Goal: Information Seeking & Learning: Learn about a topic

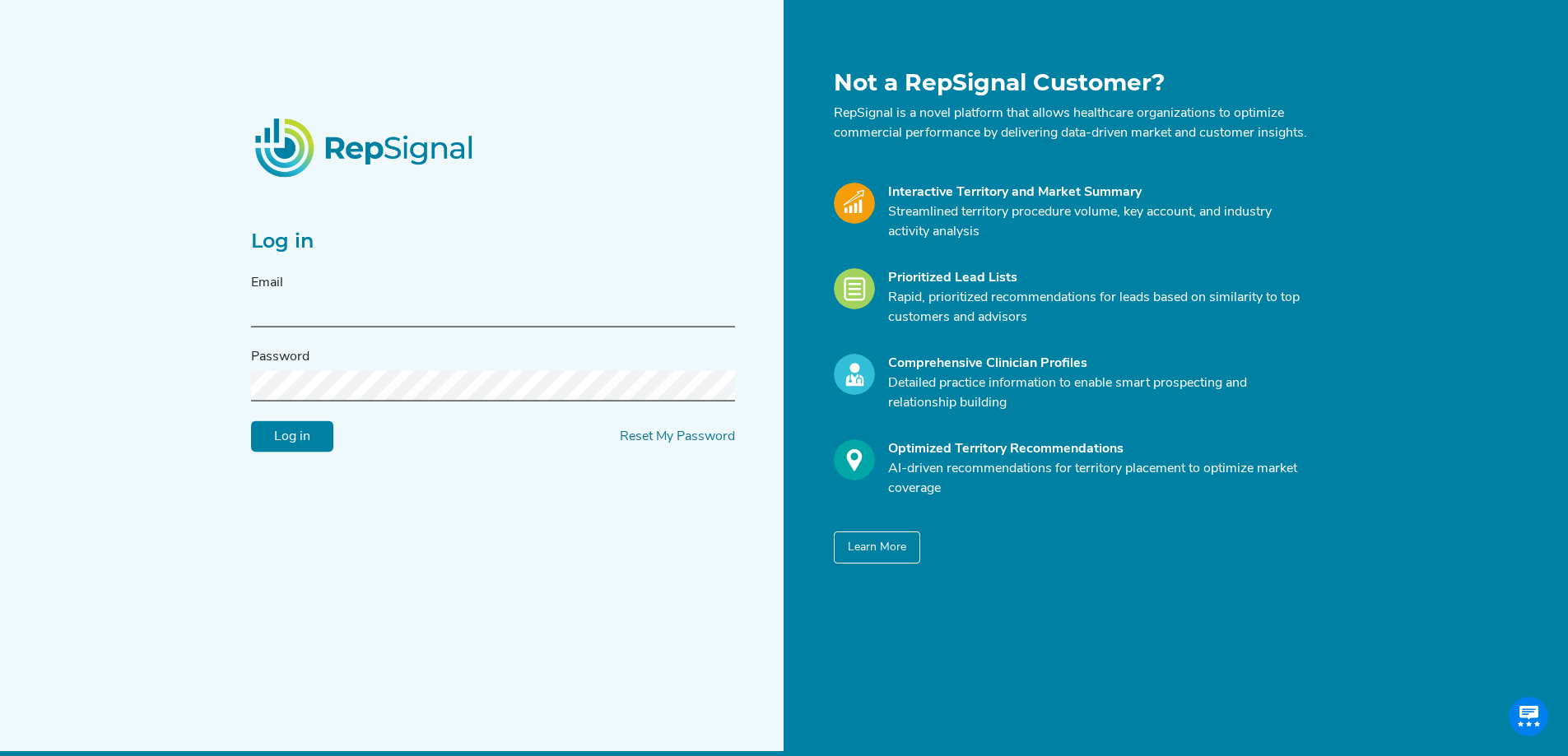
type input "[PERSON_NAME][EMAIL_ADDRESS][DOMAIN_NAME]"
click at [312, 453] on input "Log in" at bounding box center [292, 436] width 82 height 31
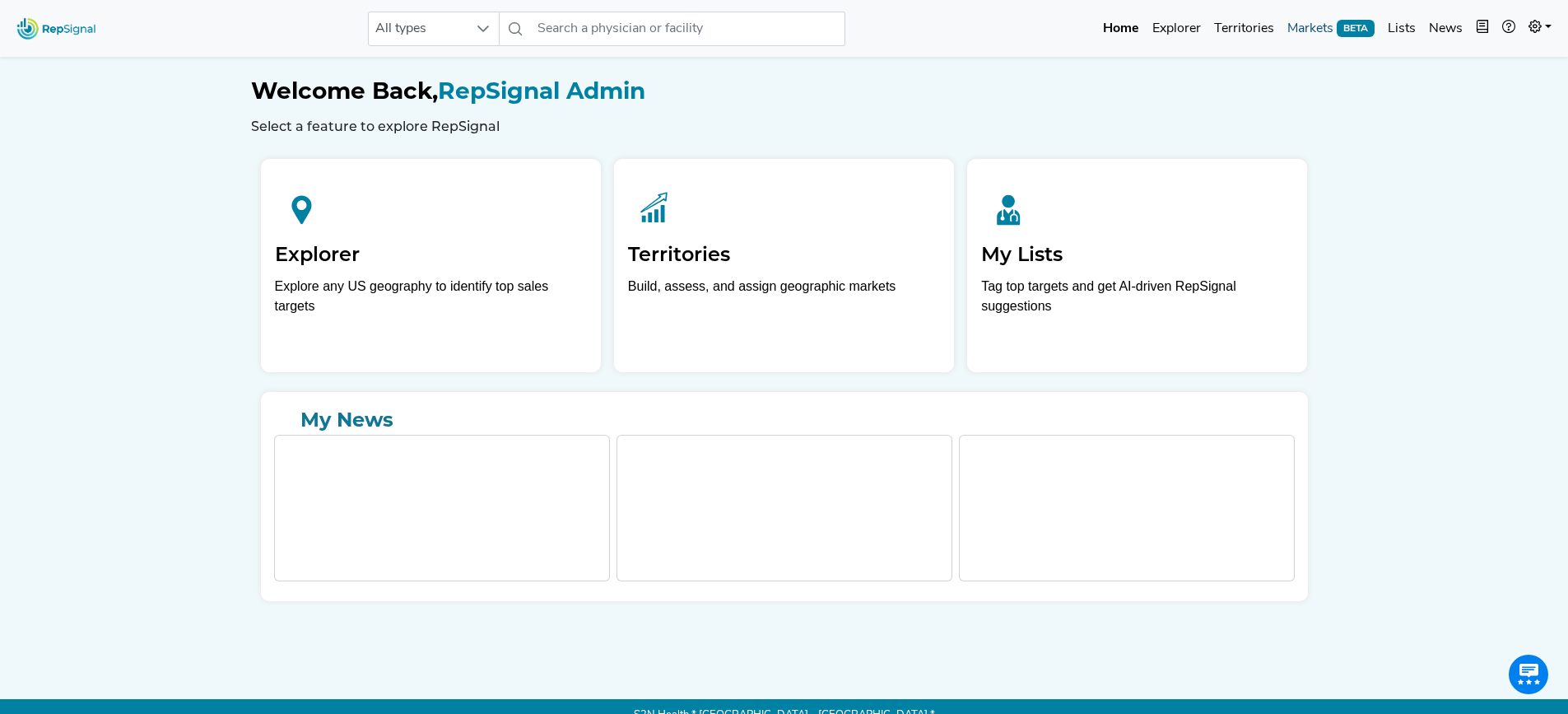
click at [1311, 37] on link "Markets BETA" at bounding box center [1331, 29] width 101 height 33
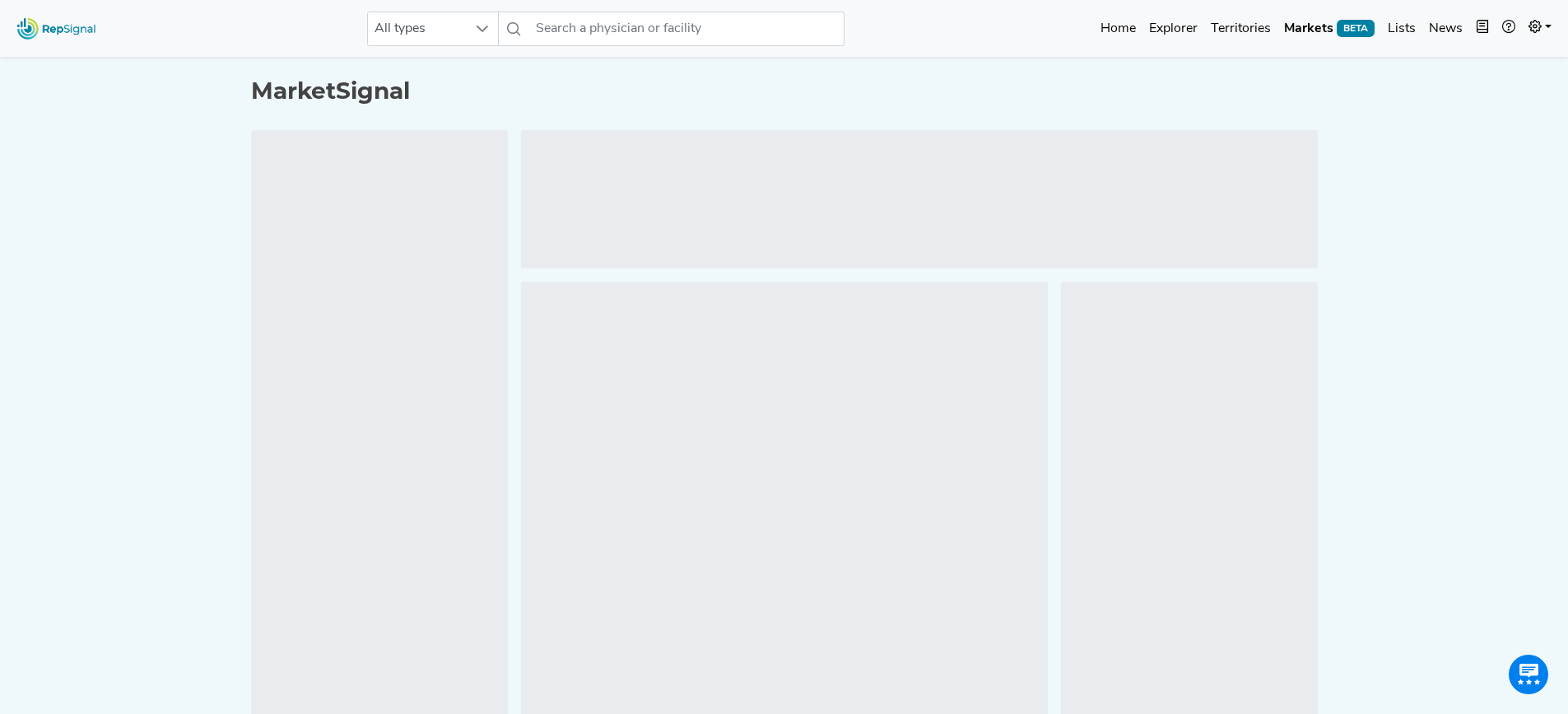
drag, startPoint x: 913, startPoint y: 104, endPoint x: 1059, endPoint y: 84, distance: 147.4
click at [913, 104] on h1 "MarketSignal" at bounding box center [784, 91] width 1066 height 28
click at [1105, 29] on link "Home" at bounding box center [1110, 29] width 48 height 33
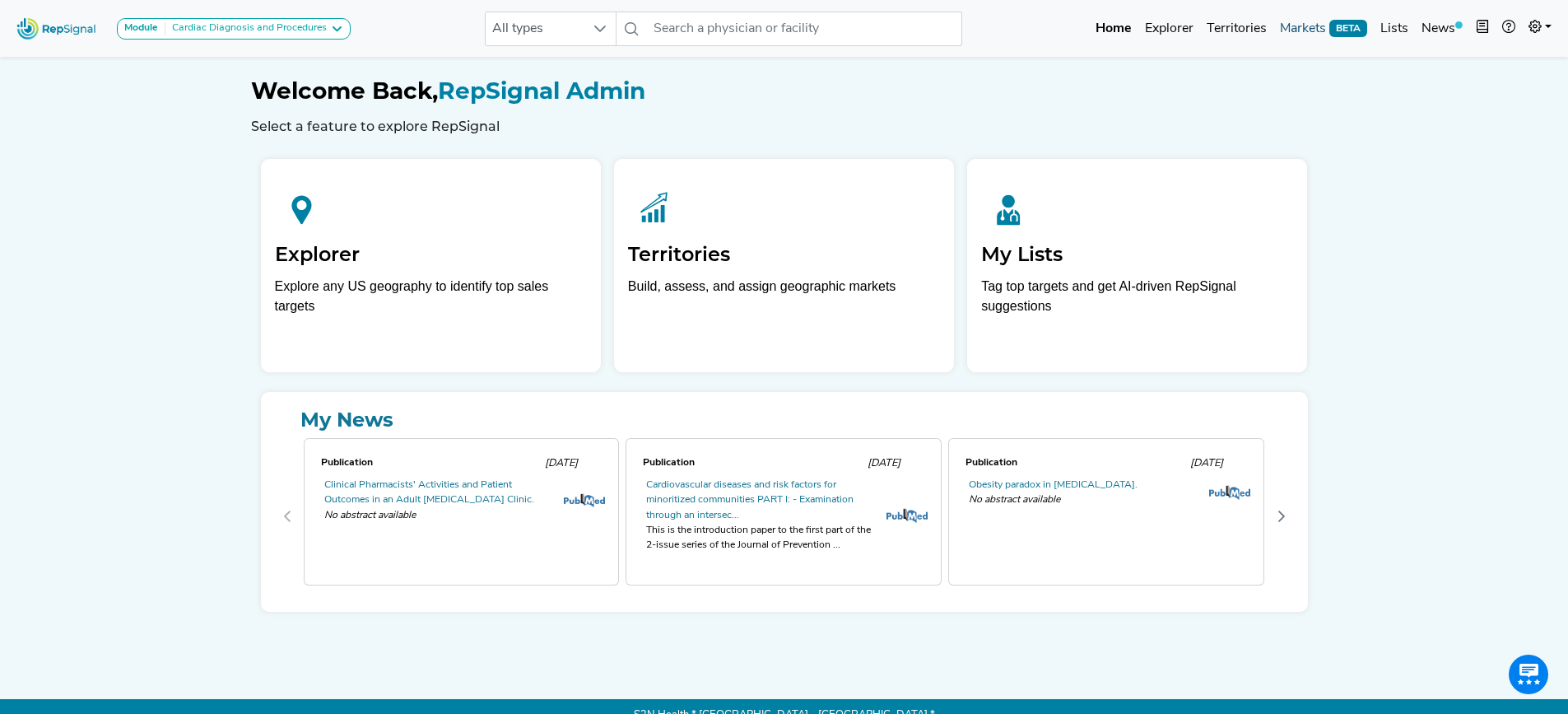
click at [1307, 32] on link "Markets BETA" at bounding box center [1323, 29] width 101 height 33
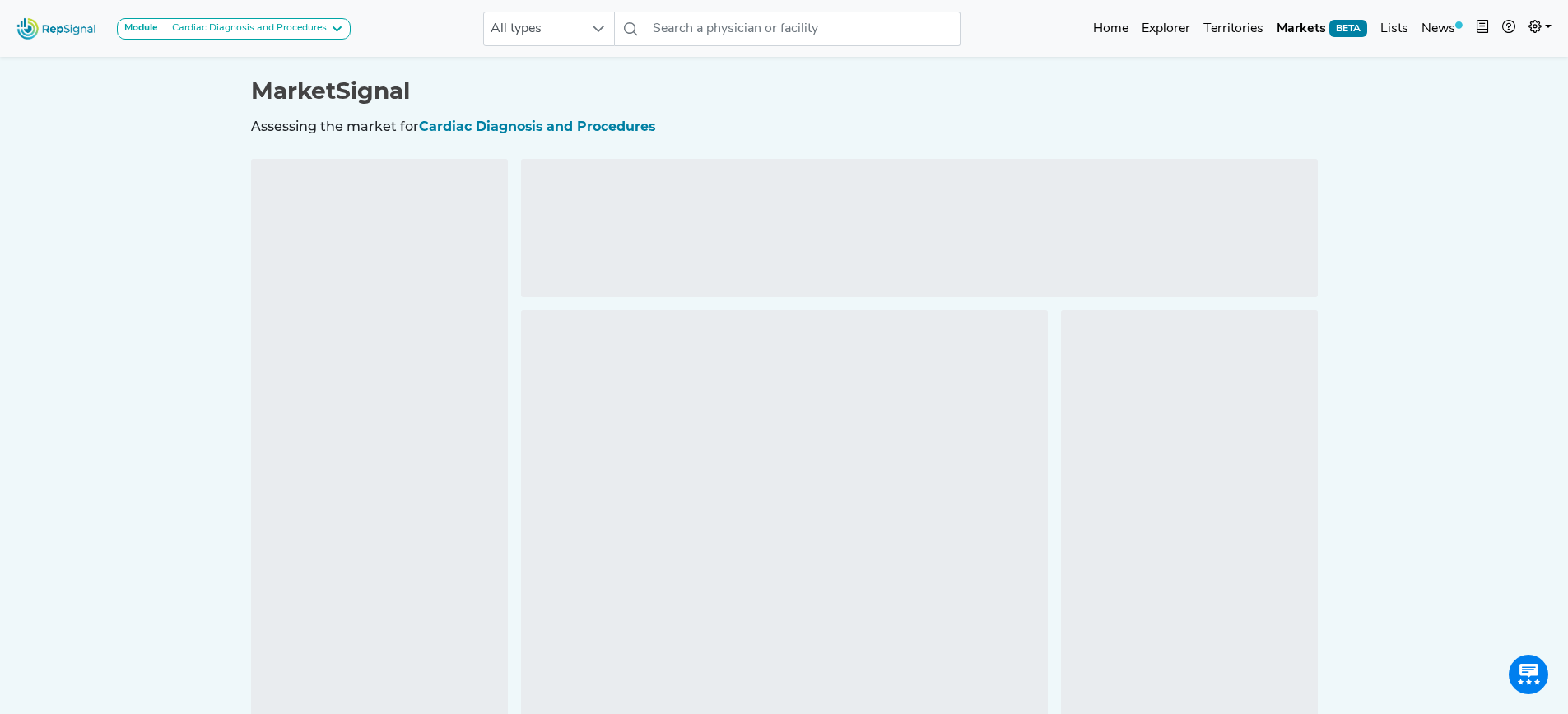
click at [278, 40] on div "Module Cardiac Diagnosis and Procedures AV Access Ambulatory [MEDICAL_DATA] [ME…" at bounding box center [183, 28] width 347 height 44
click at [272, 29] on div "Cardiac Diagnosis and Procedures" at bounding box center [245, 29] width 162 height 13
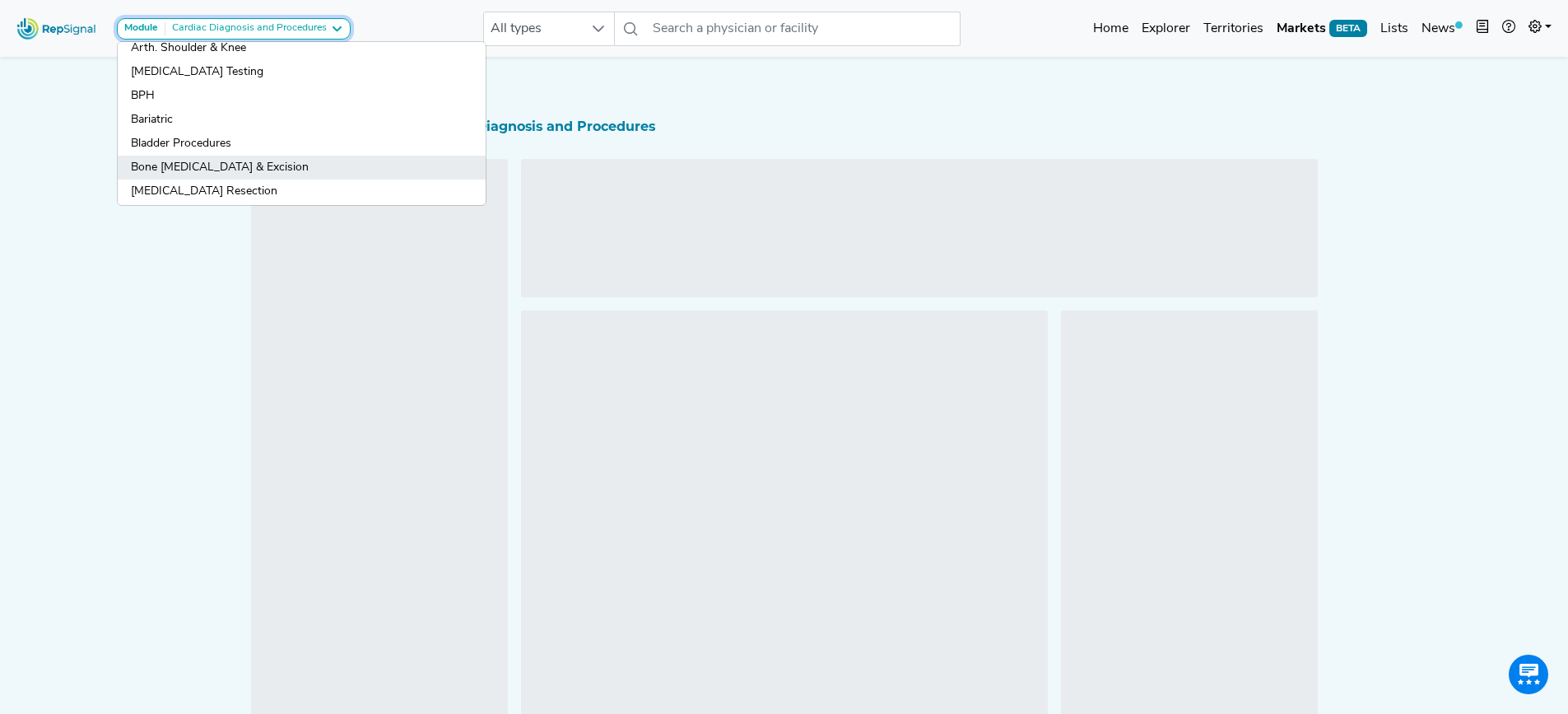
scroll to position [110, 0]
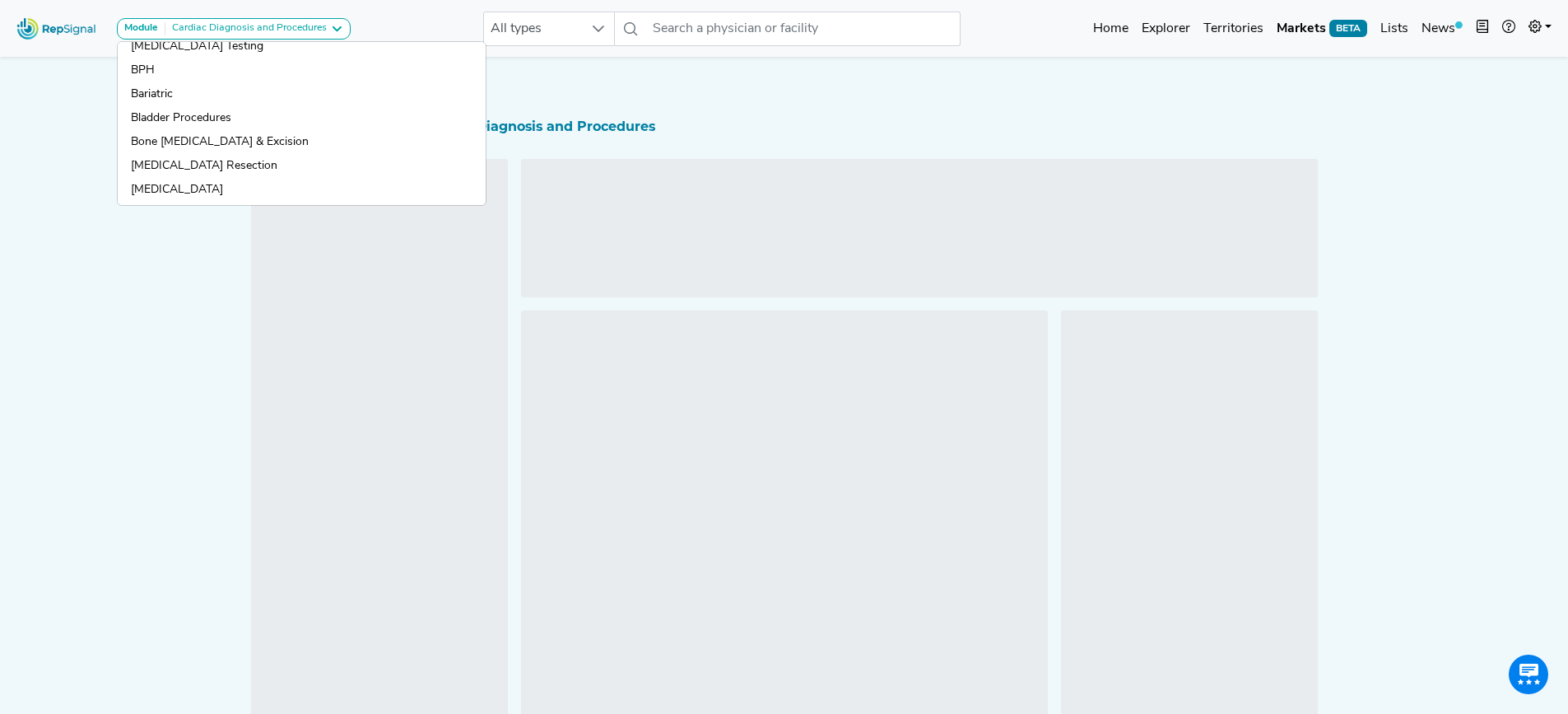
click at [834, 167] on div at bounding box center [919, 228] width 797 height 138
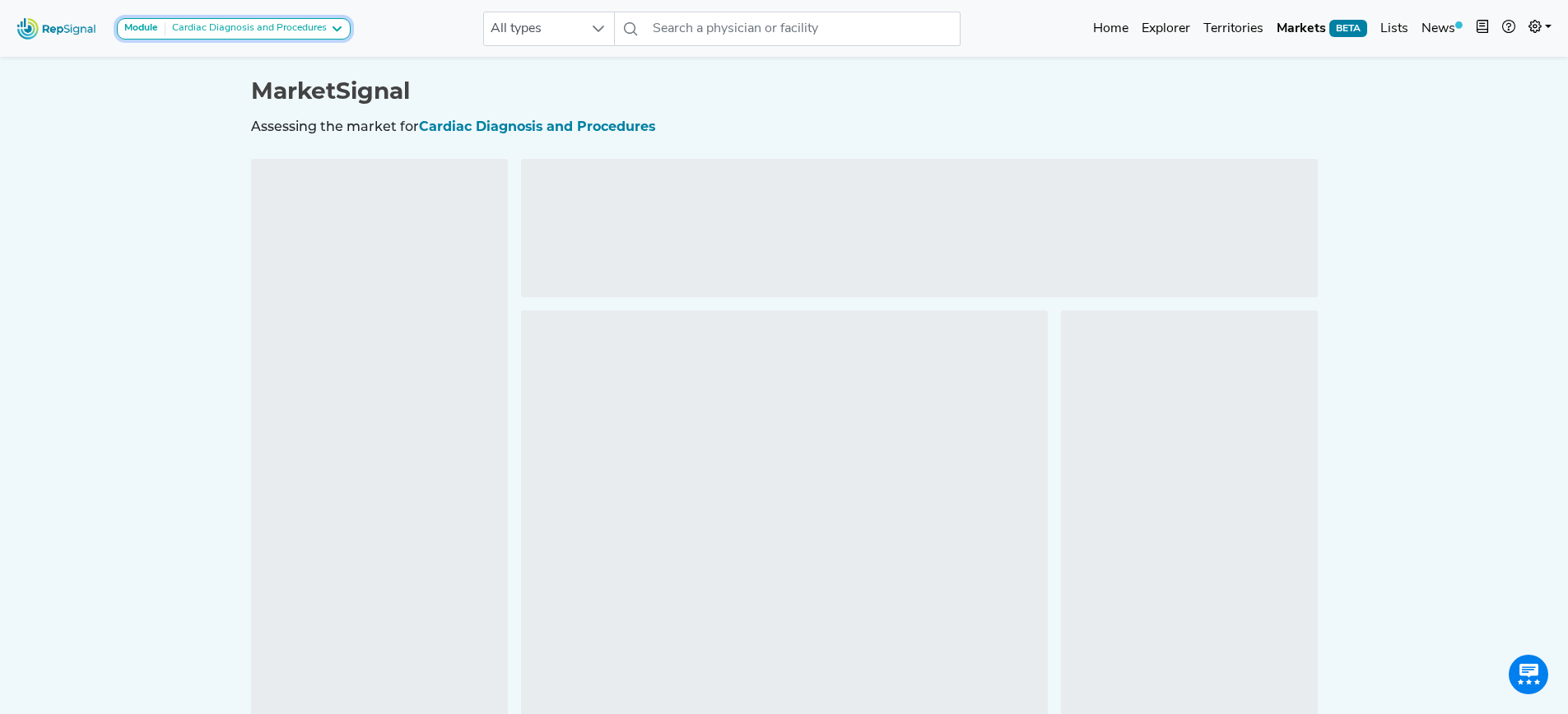
drag, startPoint x: 322, startPoint y: 32, endPoint x: 334, endPoint y: 102, distance: 71.0
click at [322, 32] on div "Cardiac Diagnosis and Procedures" at bounding box center [245, 29] width 162 height 13
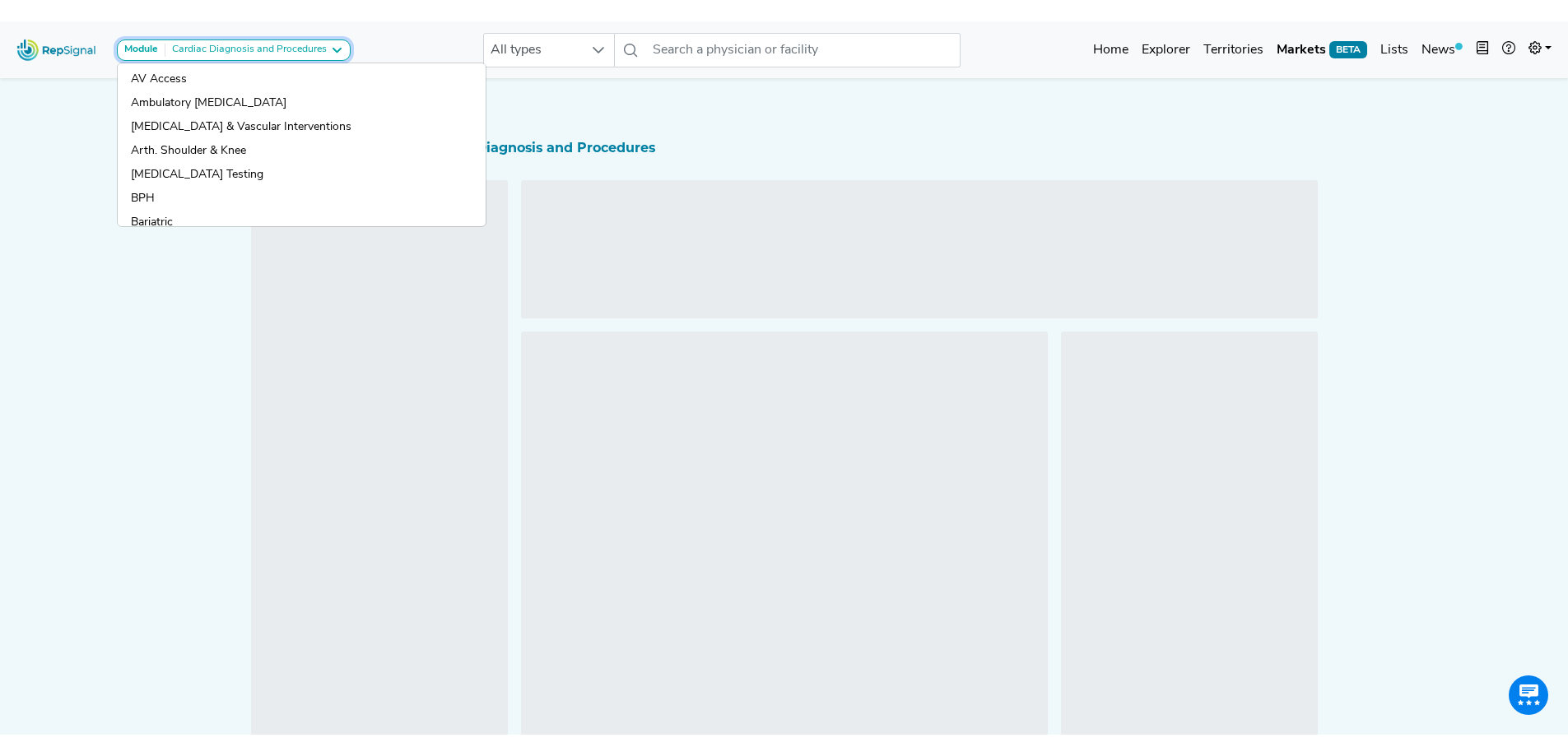
scroll to position [0, 0]
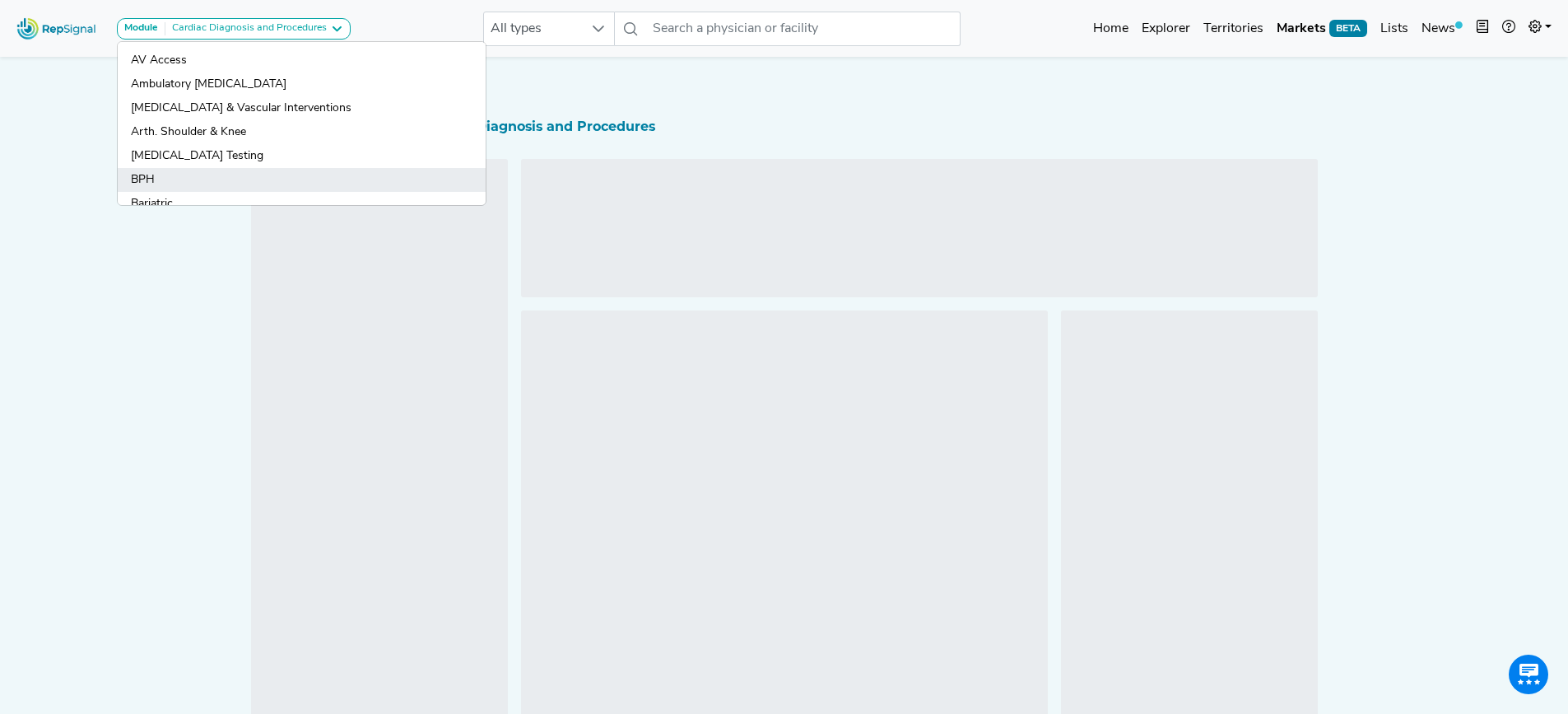
click at [247, 172] on link "BPH" at bounding box center [302, 179] width 368 height 24
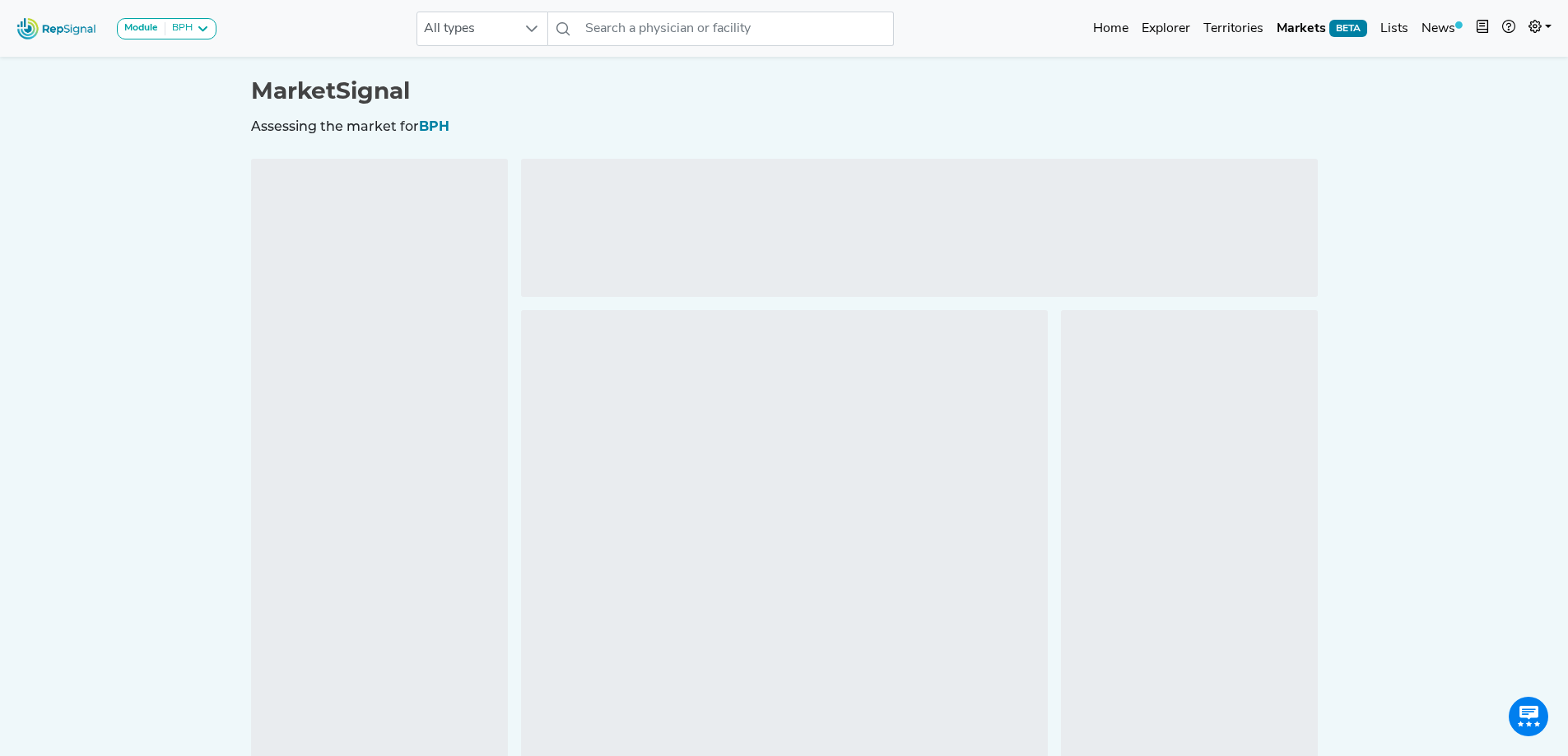
drag, startPoint x: 104, startPoint y: 133, endPoint x: 110, endPoint y: 143, distance: 11.7
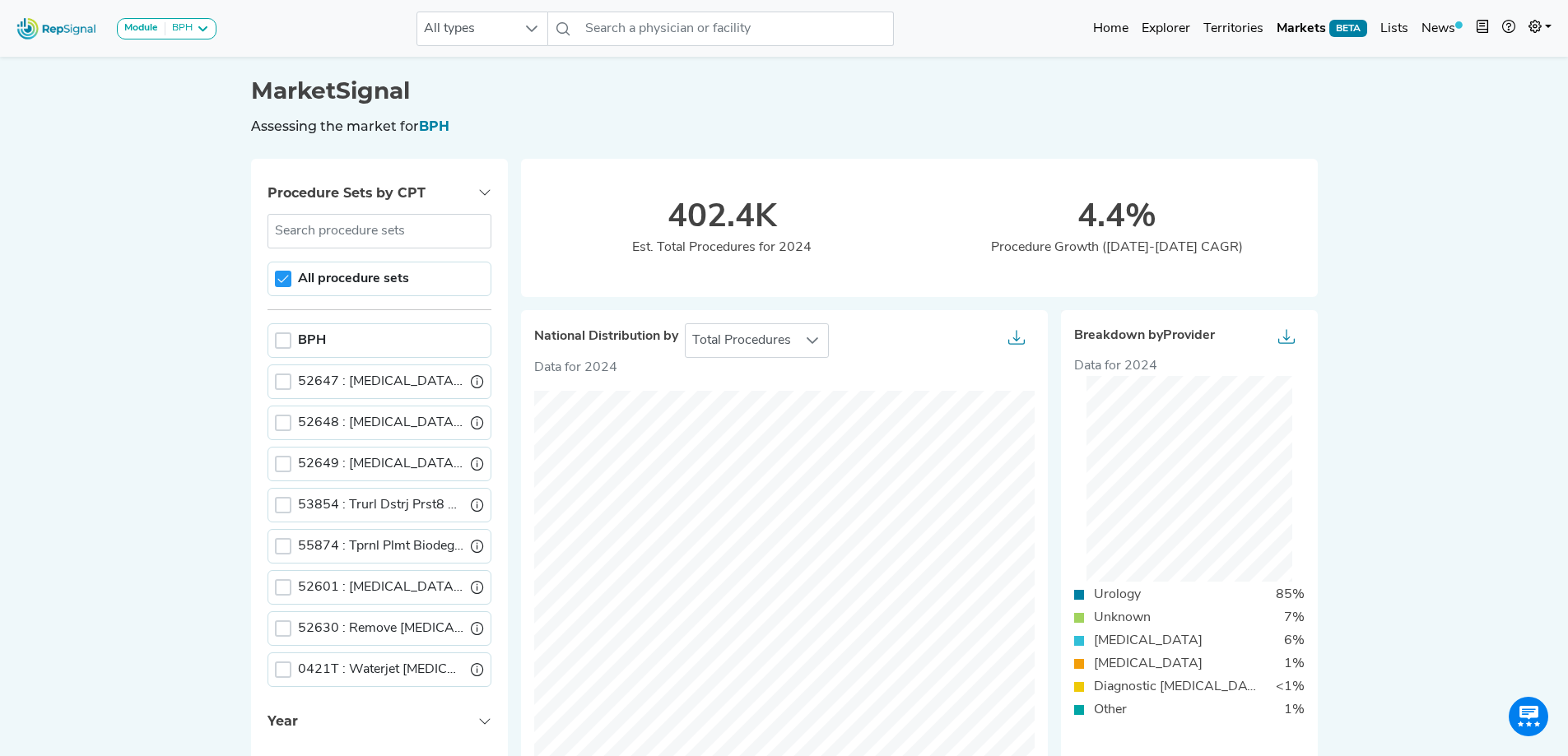
drag, startPoint x: 718, startPoint y: 225, endPoint x: 1108, endPoint y: 238, distance: 390.2
click at [940, 222] on div "402.4K Est. Total Procedures for 2024 4.4% Procedure Growth ([DATE]-[DATE] CAGR)" at bounding box center [919, 208] width 817 height 178
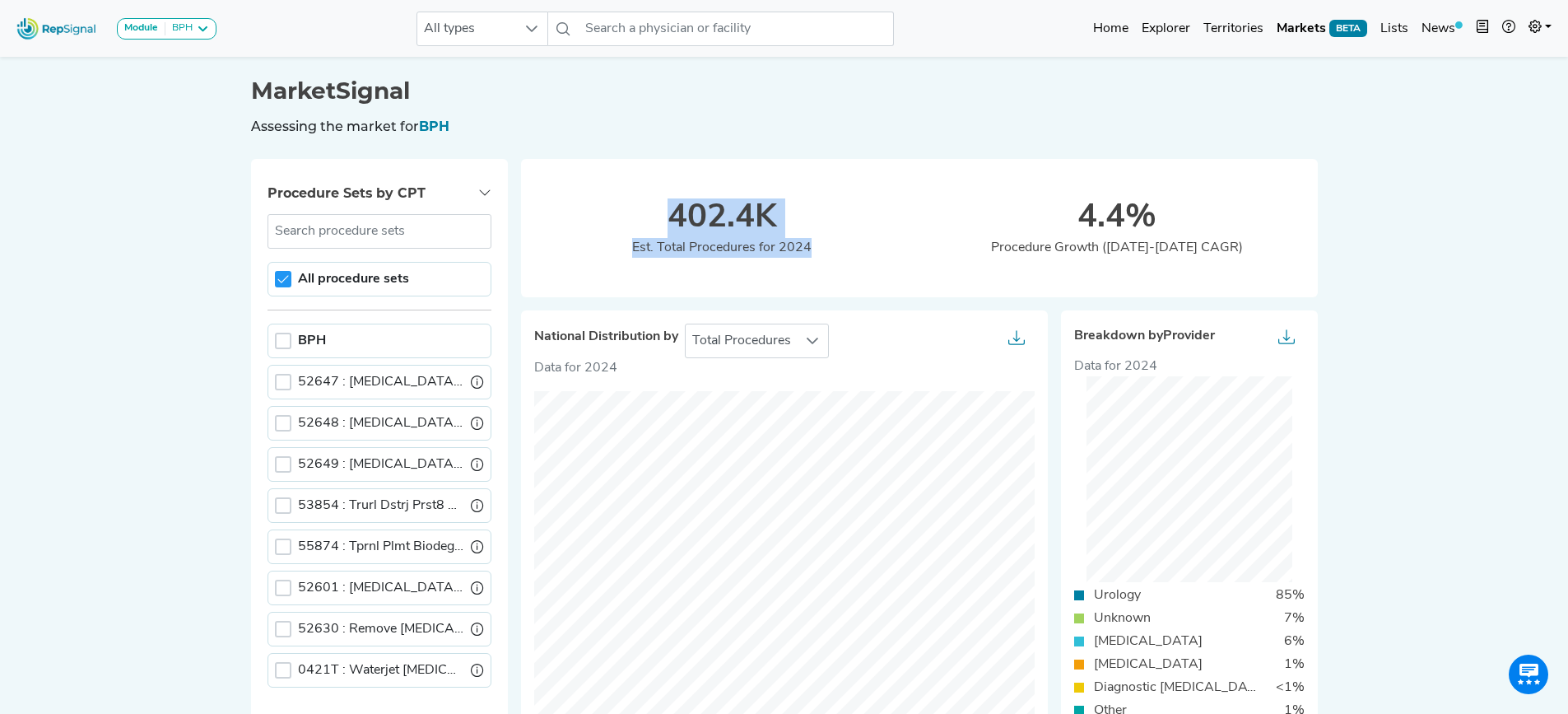
drag, startPoint x: 830, startPoint y: 270, endPoint x: 655, endPoint y: 170, distance: 201.6
click at [653, 169] on div "402.4K Est. Total Procedures for 2024 4.4% Procedure Growth ([DATE]-[DATE] CAGR)" at bounding box center [919, 208] width 817 height 178
click at [841, 264] on div "402.4K Est. Total Procedures for 2024 4.4% Procedure Growth ([DATE]-[DATE] CAGR)" at bounding box center [919, 208] width 817 height 178
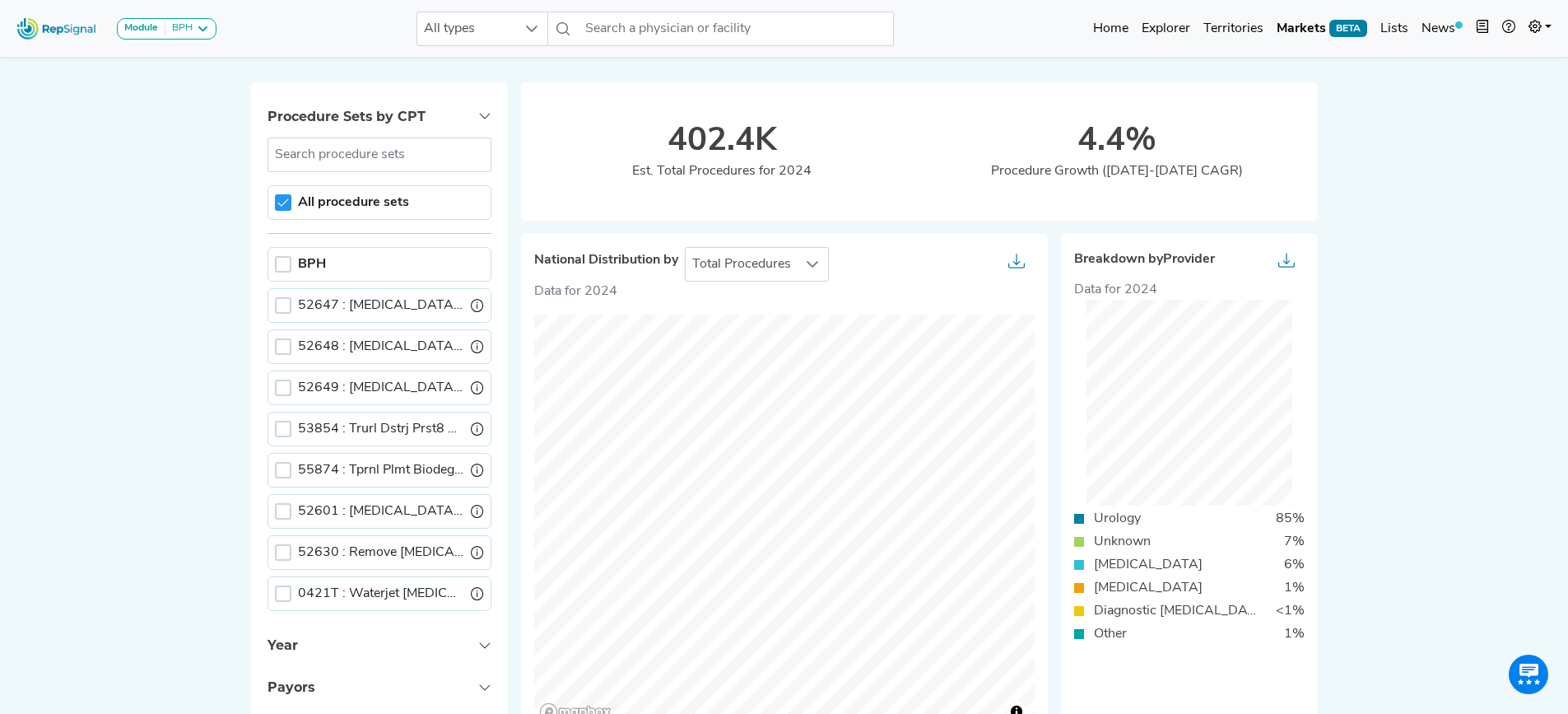
scroll to position [79, 0]
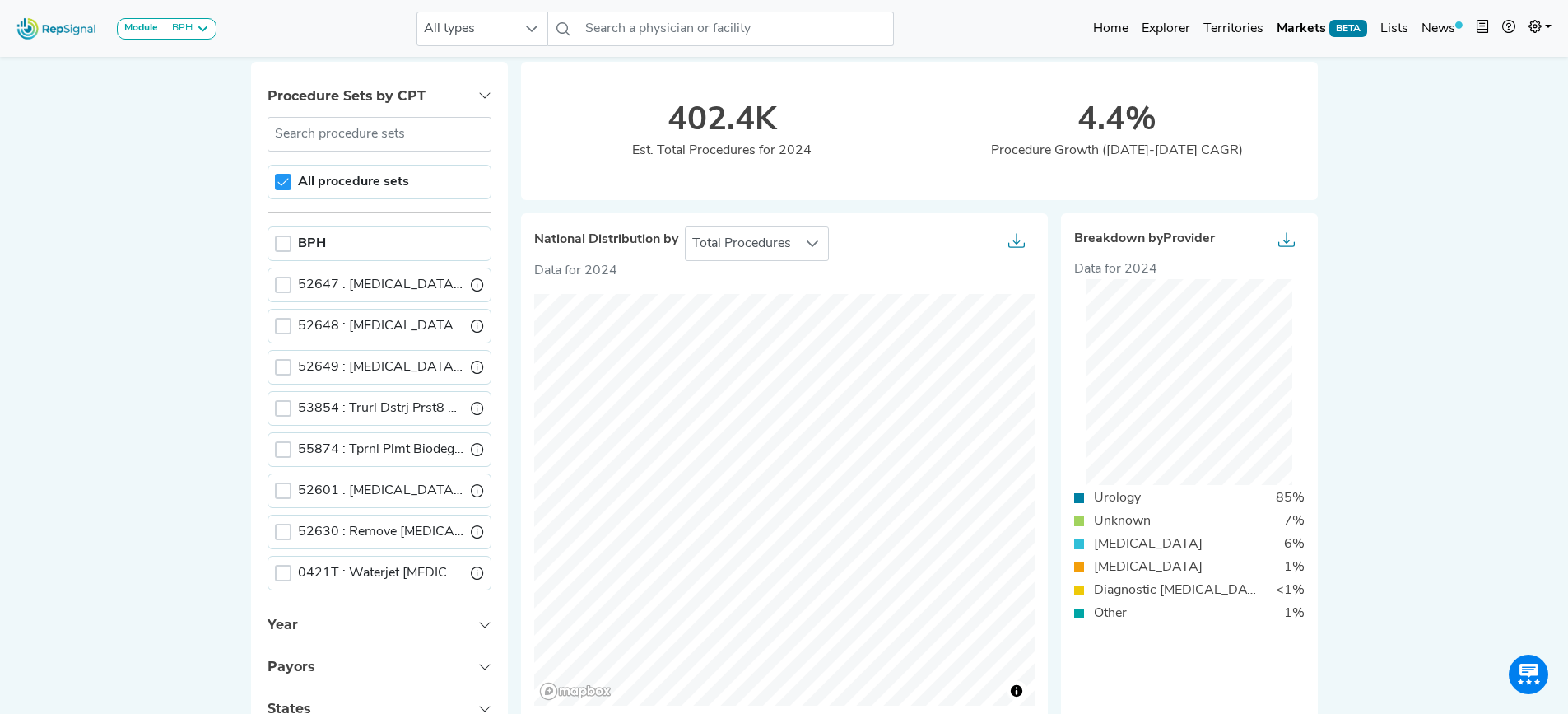
scroll to position [87, 0]
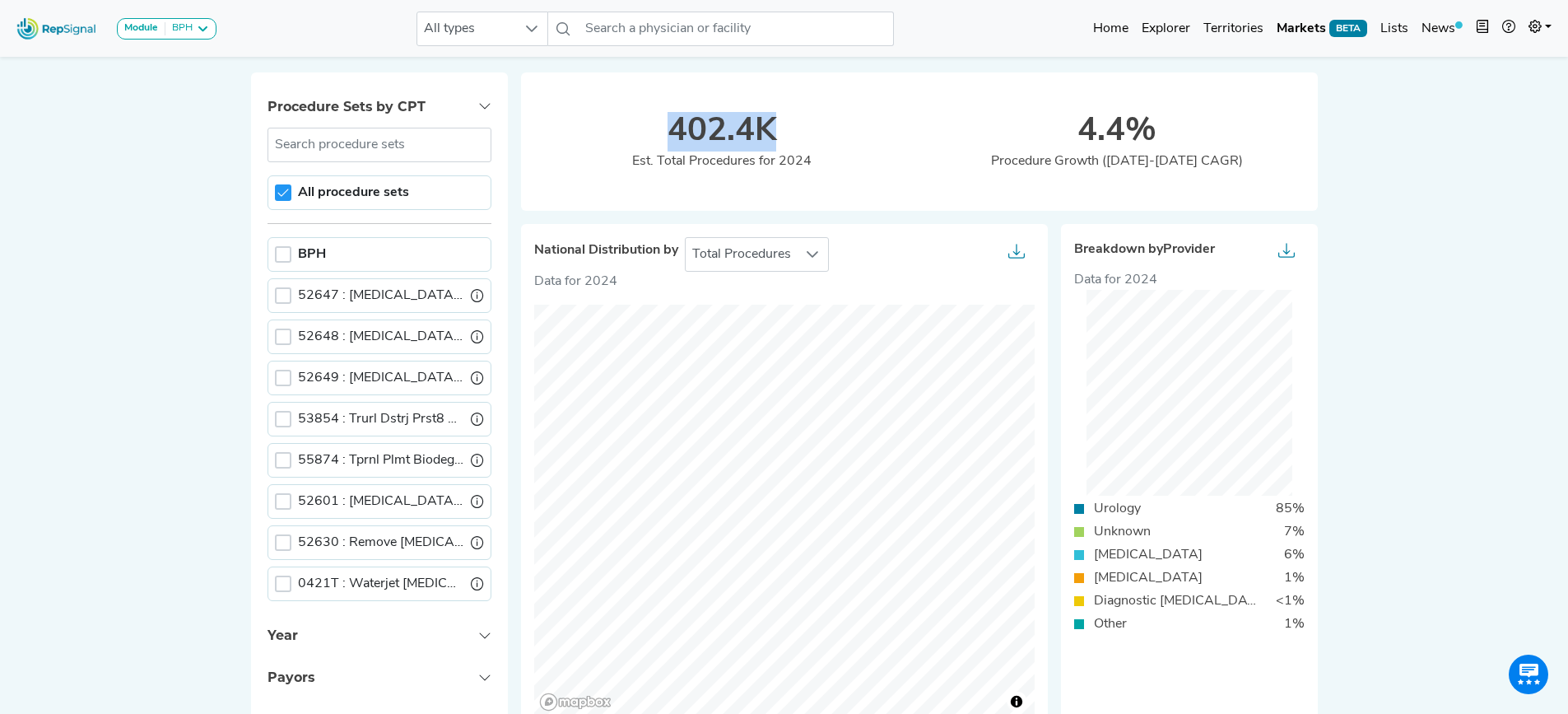
drag, startPoint x: 666, startPoint y: 147, endPoint x: 846, endPoint y: 135, distance: 180.4
click at [844, 135] on div "402.4K" at bounding box center [721, 131] width 395 height 39
click at [849, 136] on div "402.4K" at bounding box center [721, 131] width 395 height 39
drag, startPoint x: 697, startPoint y: 120, endPoint x: 655, endPoint y: 103, distance: 45.3
click at [655, 102] on div "402.4K Est. Total Procedures for 2024 4.4% Procedure Growth (2022-2024 CAGR)" at bounding box center [919, 121] width 817 height 178
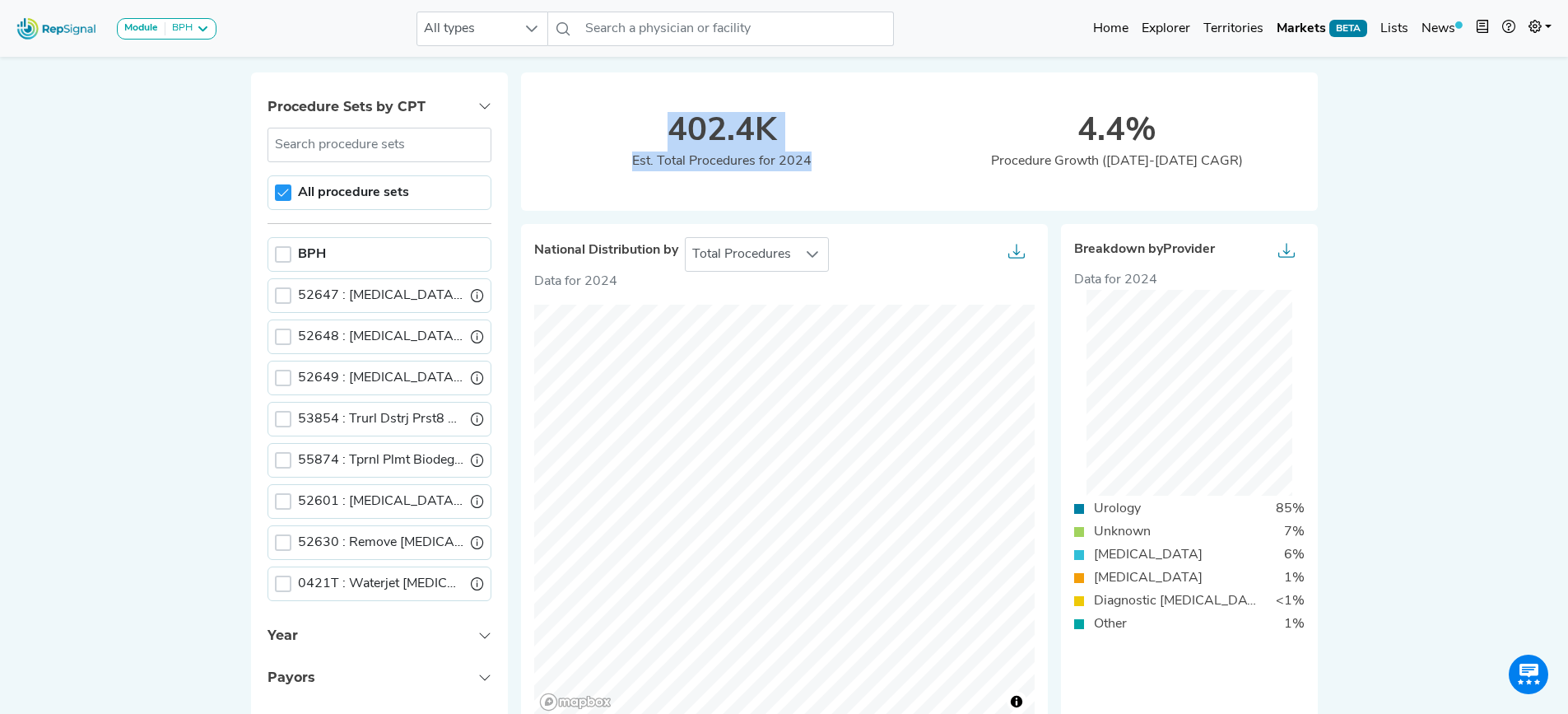
click at [682, 128] on div "402.4K" at bounding box center [721, 131] width 395 height 39
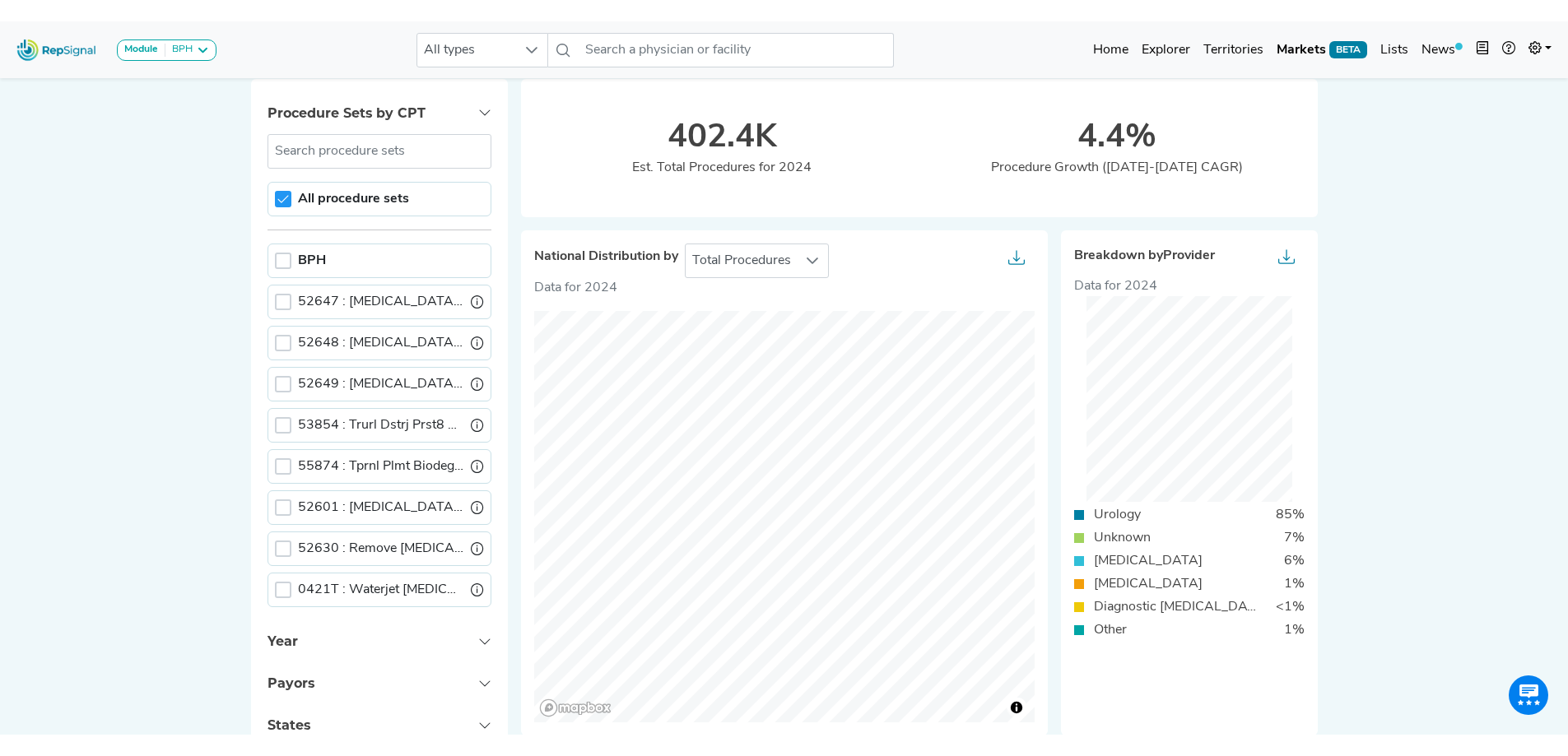
scroll to position [142, 0]
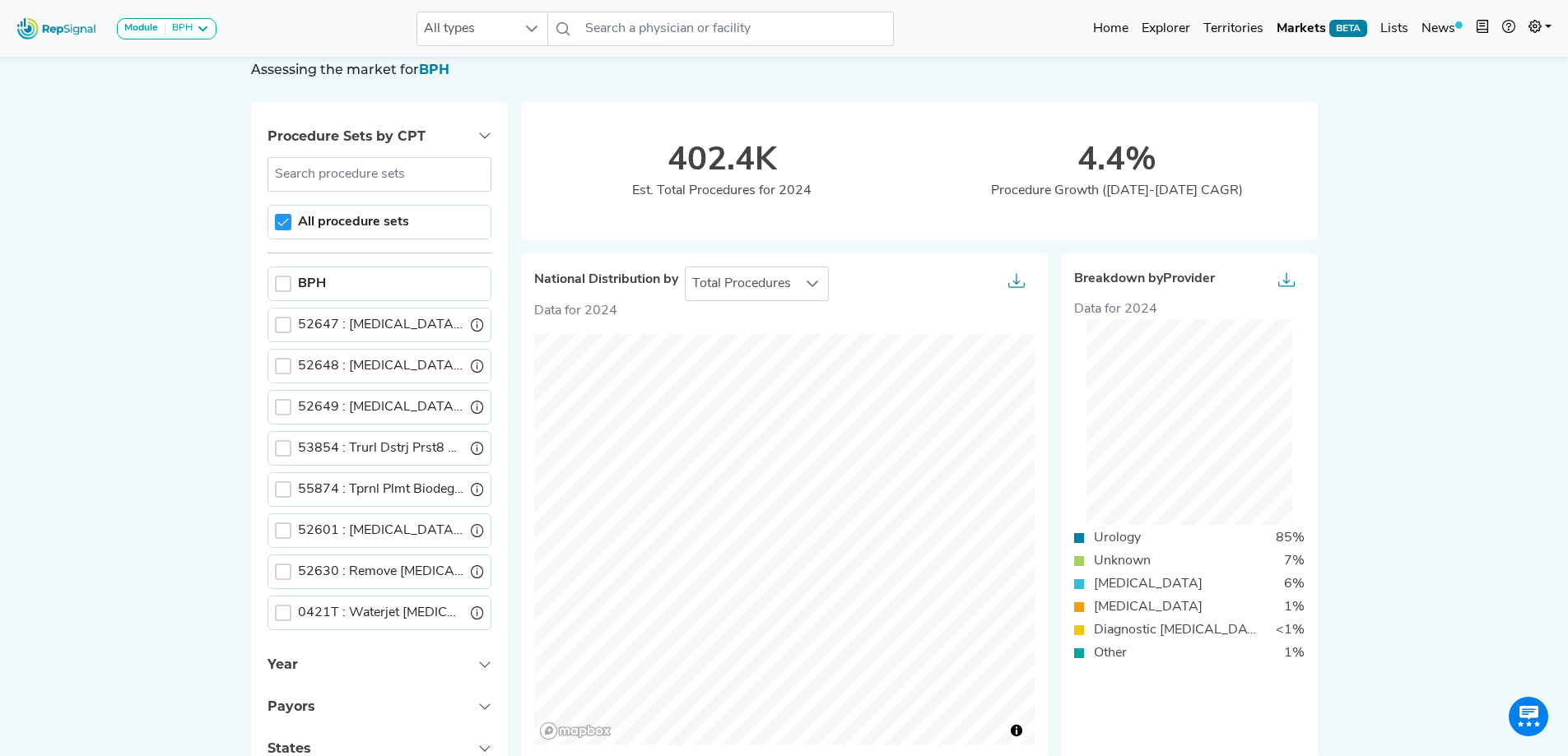
scroll to position [0, 0]
